Goal: Task Accomplishment & Management: Manage account settings

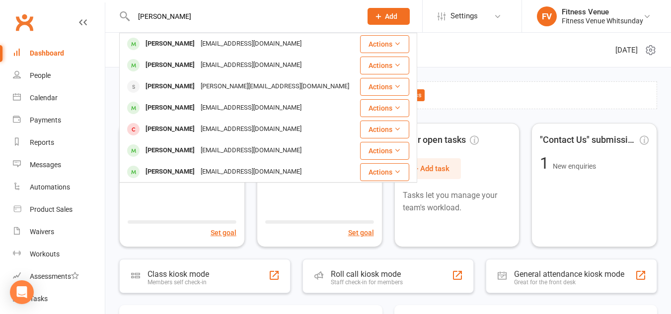
type input "[PERSON_NAME]"
click at [175, 174] on div "[PERSON_NAME]" at bounding box center [169, 172] width 55 height 14
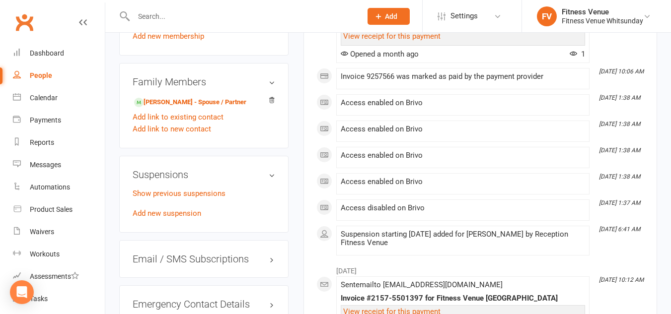
scroll to position [596, 0]
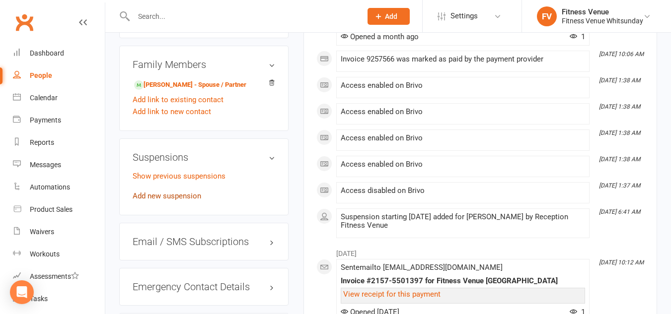
click at [167, 201] on link "Add new suspension" at bounding box center [167, 196] width 68 height 9
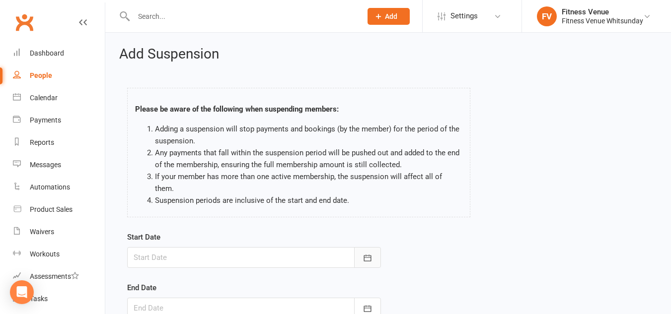
click at [358, 247] on button "button" at bounding box center [367, 257] width 27 height 21
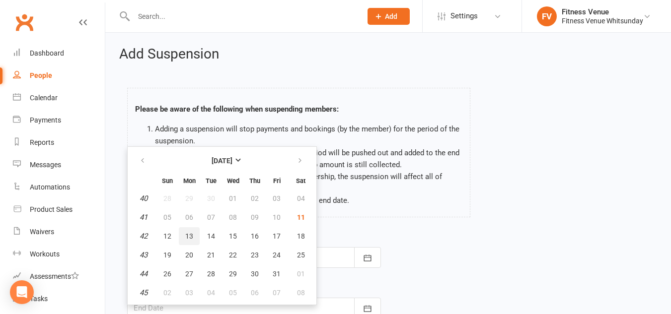
click at [196, 227] on button "13" at bounding box center [189, 236] width 21 height 18
type input "[DATE]"
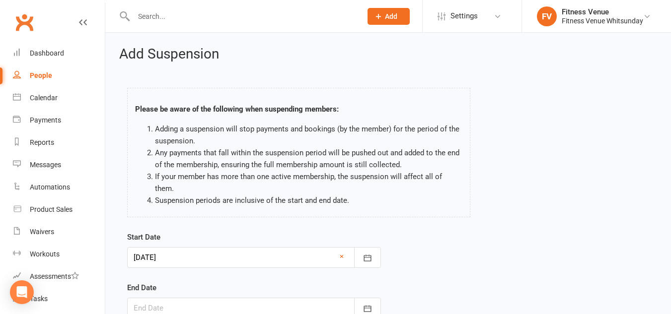
scroll to position [50, 0]
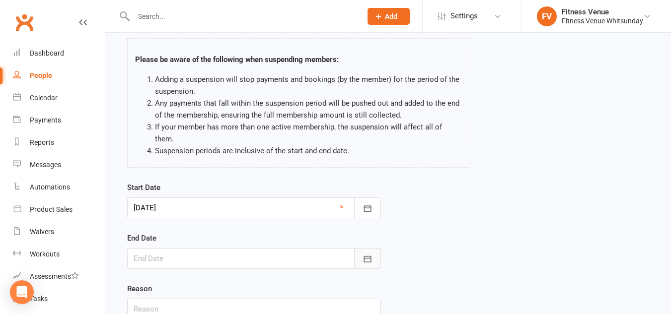
click at [364, 256] on icon "button" at bounding box center [366, 259] width 7 height 6
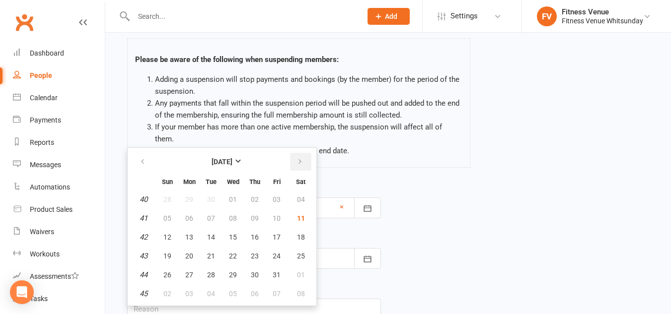
click at [295, 153] on button "button" at bounding box center [300, 162] width 21 height 18
click at [297, 158] on icon "button" at bounding box center [299, 162] width 7 height 8
click at [257, 196] on span "01" at bounding box center [255, 200] width 8 height 8
type input "[DATE]"
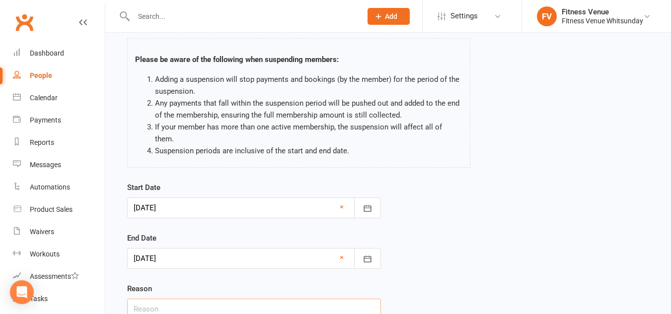
click at [169, 299] on input "text" at bounding box center [254, 309] width 254 height 21
type input "Email request"
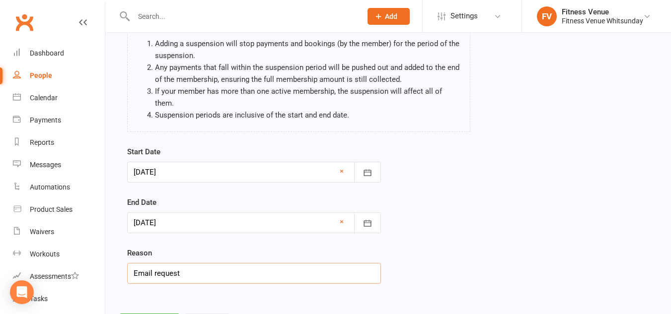
scroll to position [122, 0]
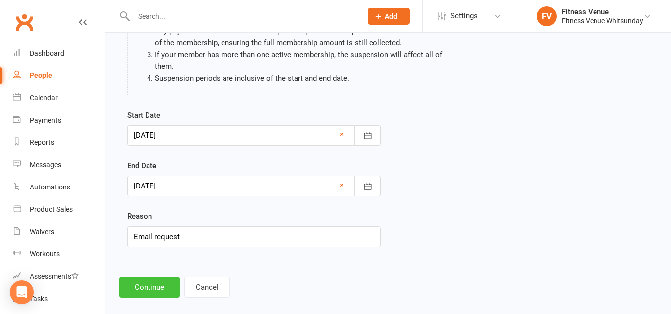
click at [159, 277] on button "Continue" at bounding box center [149, 287] width 61 height 21
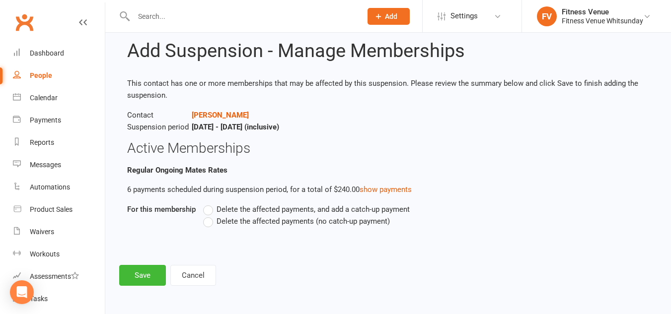
scroll to position [0, 0]
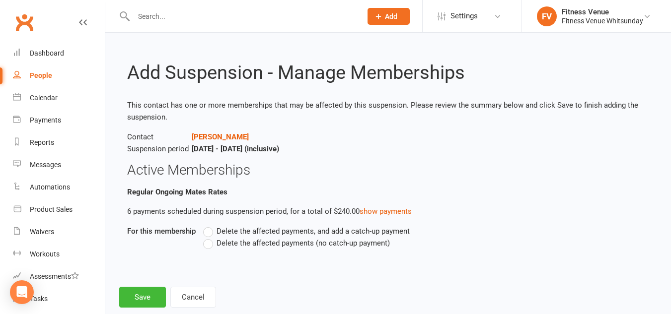
click at [210, 246] on label "Delete the affected payments (no catch-up payment)" at bounding box center [296, 243] width 187 height 12
click at [209, 237] on input "Delete the affected payments (no catch-up payment)" at bounding box center [206, 237] width 6 height 0
click at [134, 300] on button "Save" at bounding box center [142, 297] width 47 height 21
